Goal: Information Seeking & Learning: Learn about a topic

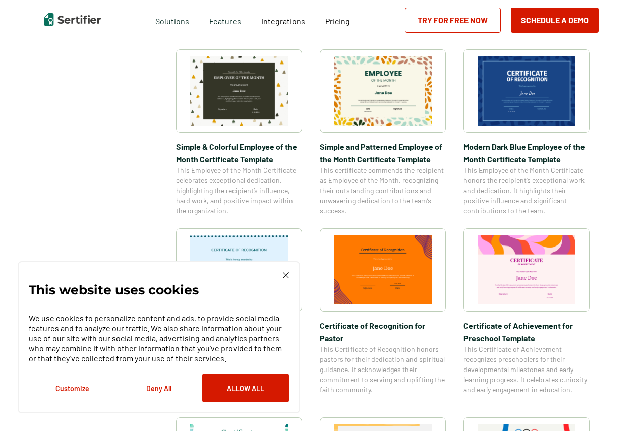
scroll to position [404, 0]
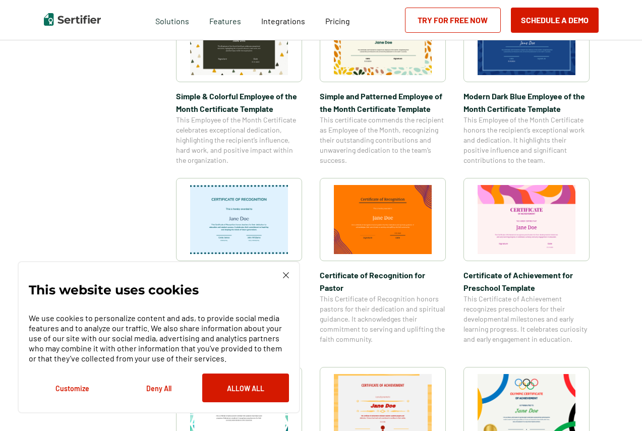
click at [287, 273] on img at bounding box center [286, 275] width 6 height 6
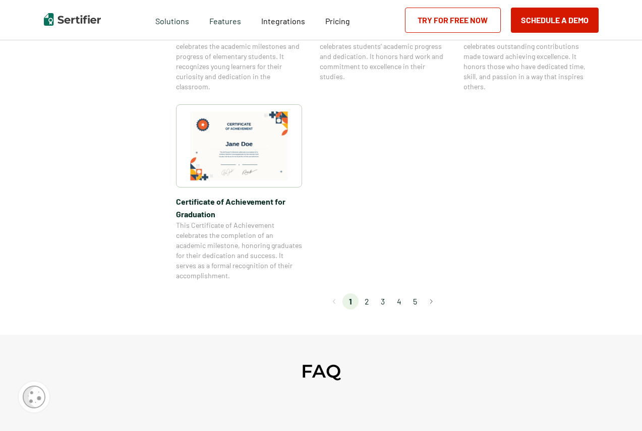
scroll to position [858, 0]
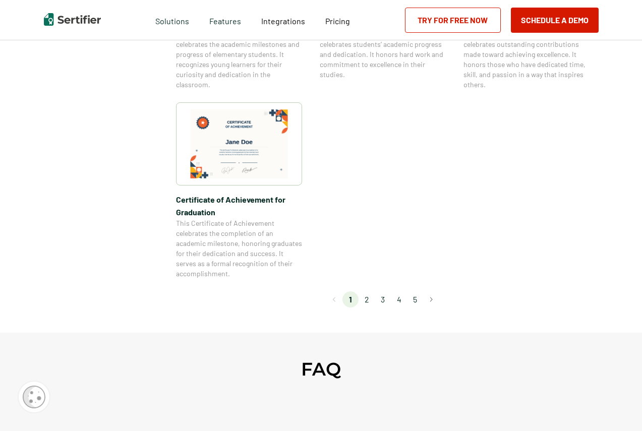
click at [368, 302] on li "2" at bounding box center [367, 300] width 16 height 16
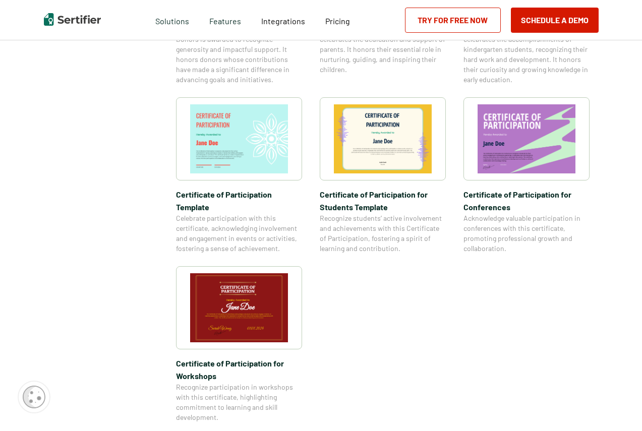
scroll to position [757, 0]
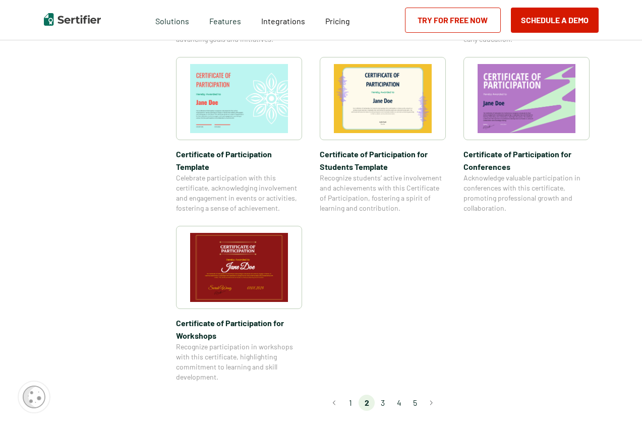
click at [351, 395] on li "1" at bounding box center [351, 403] width 16 height 16
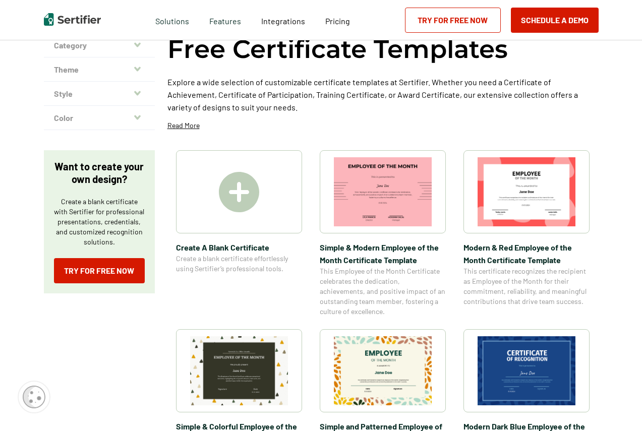
scroll to position [42, 0]
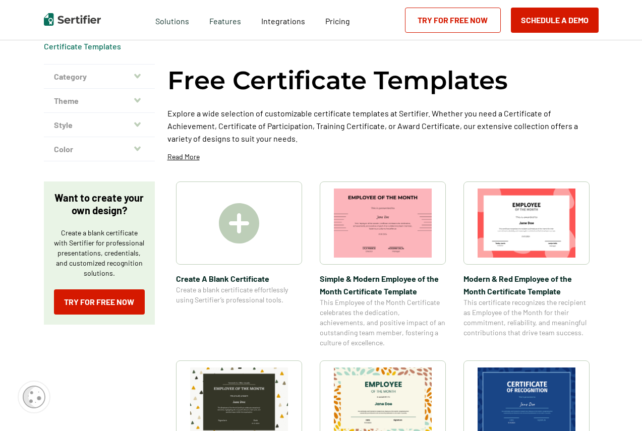
click at [544, 223] on img at bounding box center [527, 223] width 98 height 69
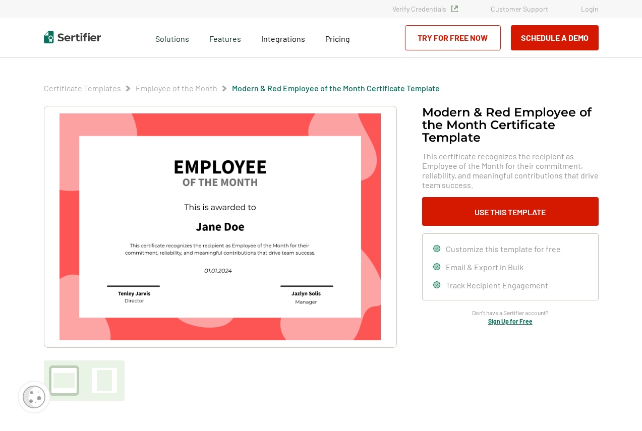
click at [278, 127] on img at bounding box center [220, 227] width 321 height 227
